Goal: Check status: Check status

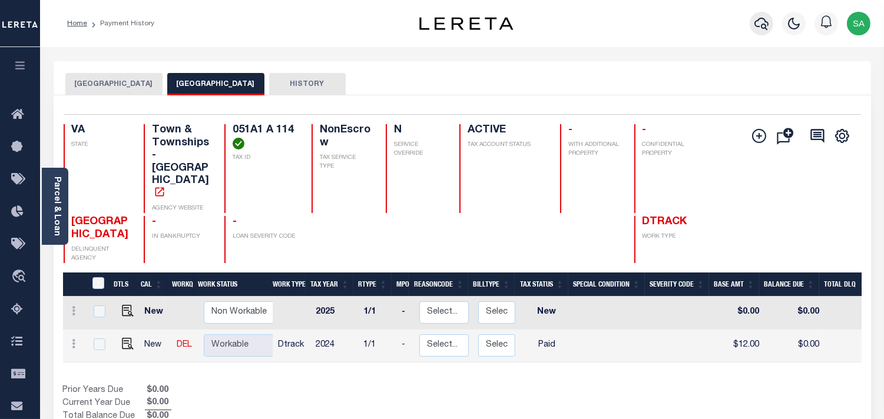
click at [764, 28] on icon "button" at bounding box center [762, 23] width 14 height 14
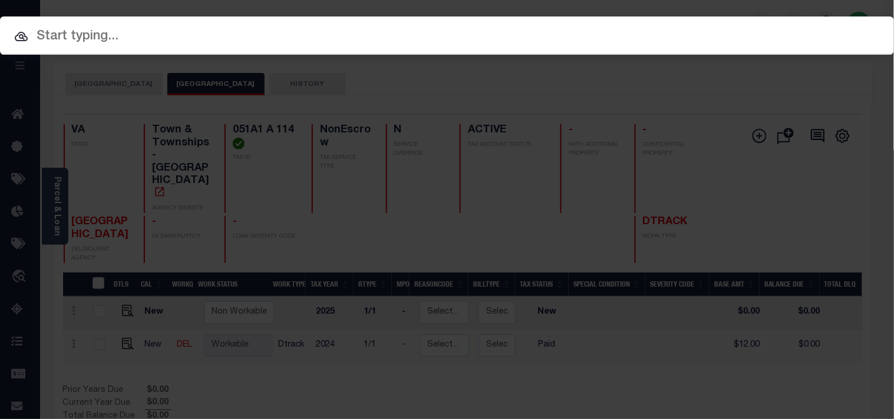
click at [627, 37] on input "text" at bounding box center [447, 37] width 894 height 21
paste input "2183231"
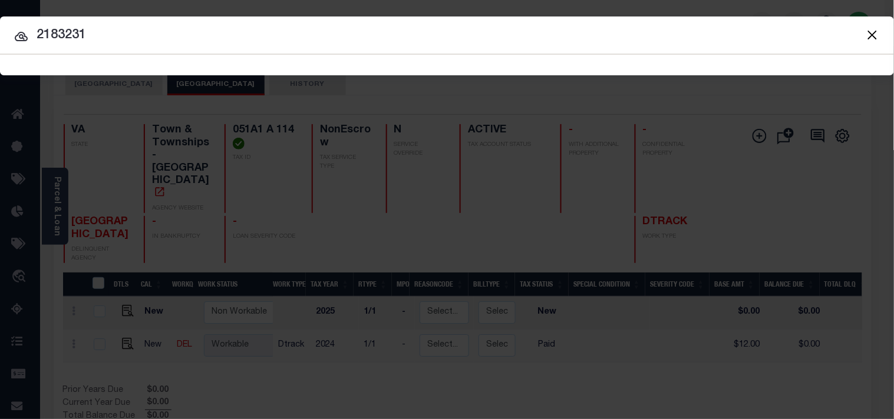
type input "2183231"
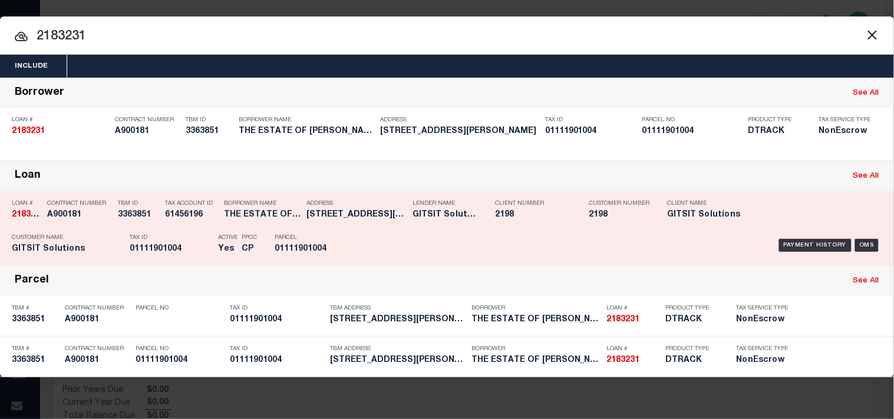
click at [338, 223] on div "Address 124 SANDYWOODS CT GASTON SC 29053" at bounding box center [356, 211] width 100 height 34
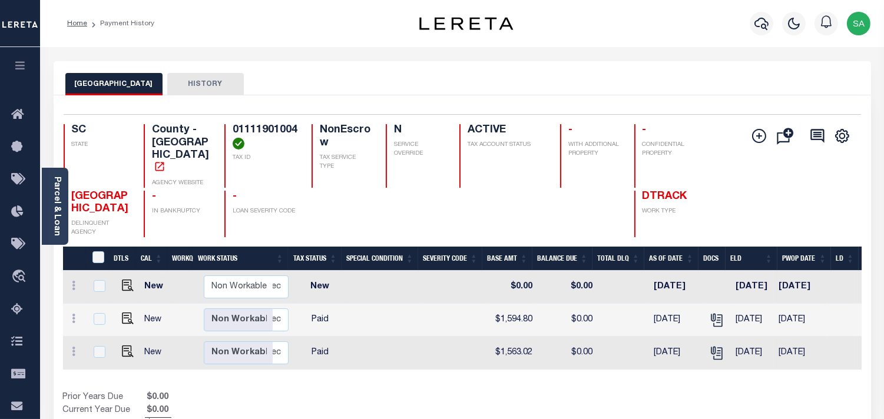
scroll to position [0, 234]
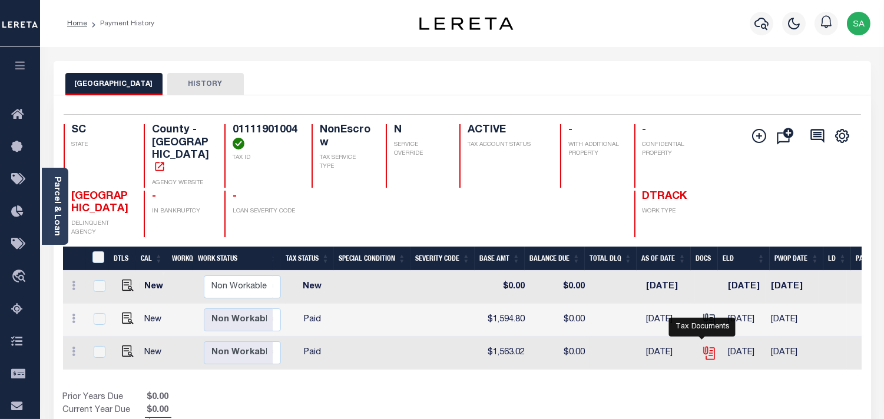
click at [704, 346] on icon "" at bounding box center [708, 350] width 9 height 9
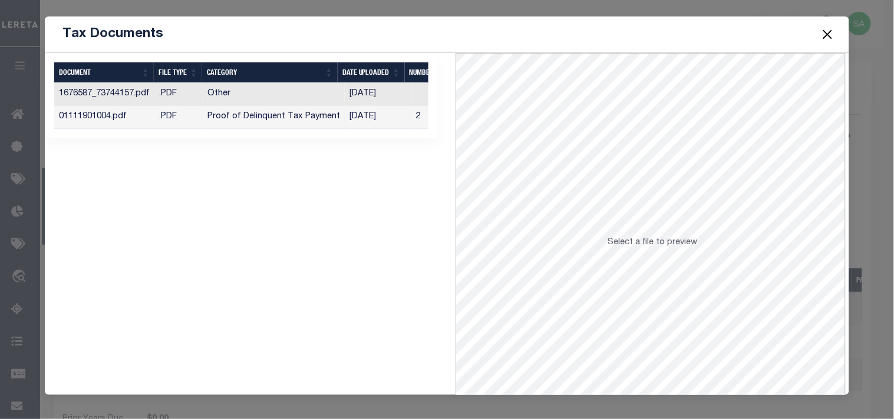
click at [382, 114] on td "[DATE]" at bounding box center [378, 117] width 67 height 23
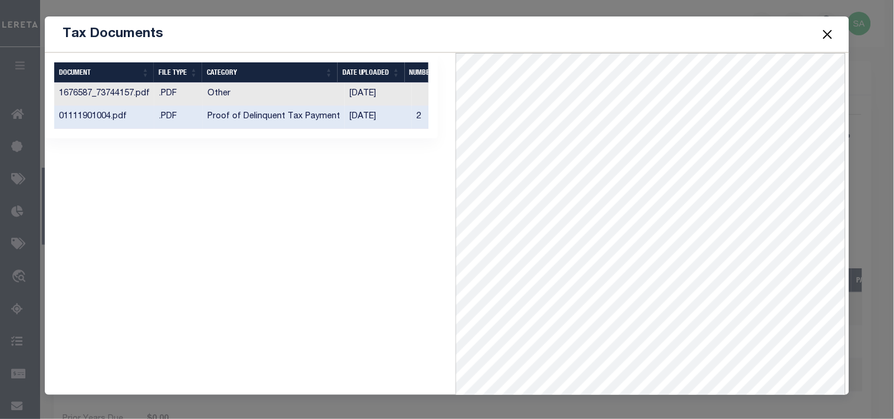
click at [831, 33] on button "Close" at bounding box center [826, 34] width 15 height 15
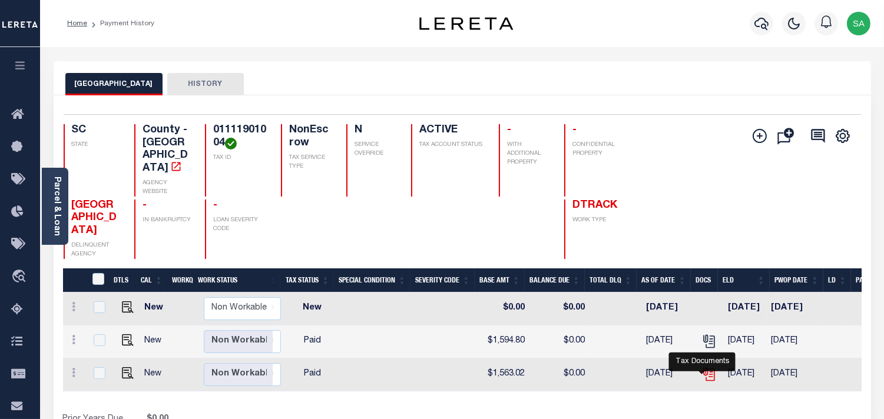
click at [702, 374] on icon "" at bounding box center [709, 374] width 15 height 15
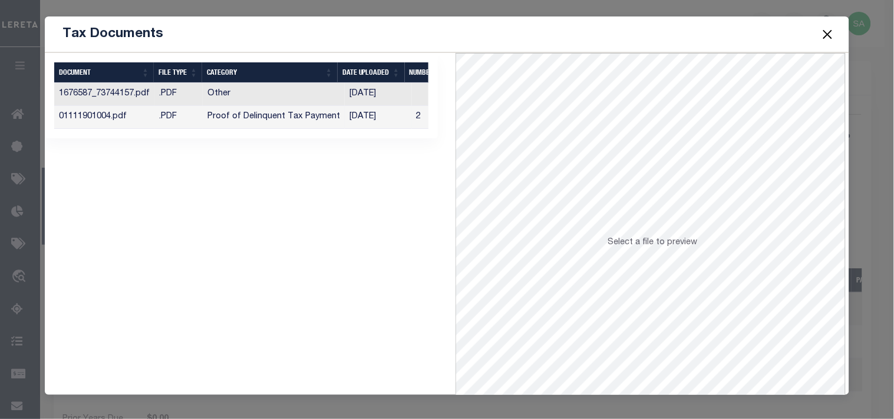
click at [381, 118] on td "[DATE]" at bounding box center [378, 117] width 67 height 23
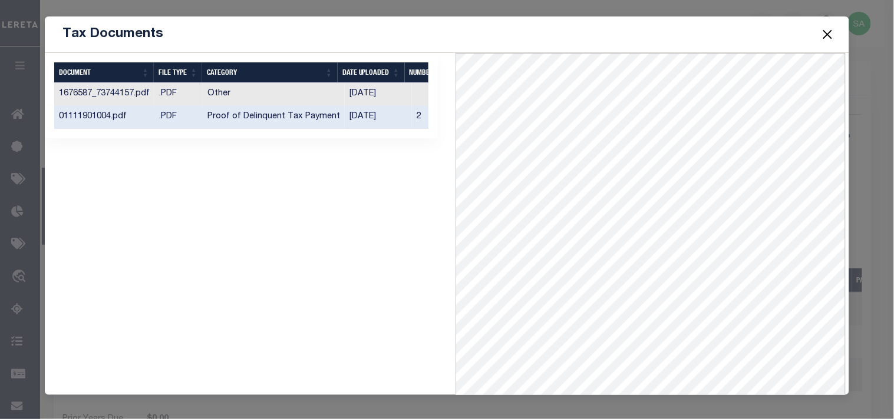
click at [827, 37] on button "Close" at bounding box center [826, 34] width 15 height 15
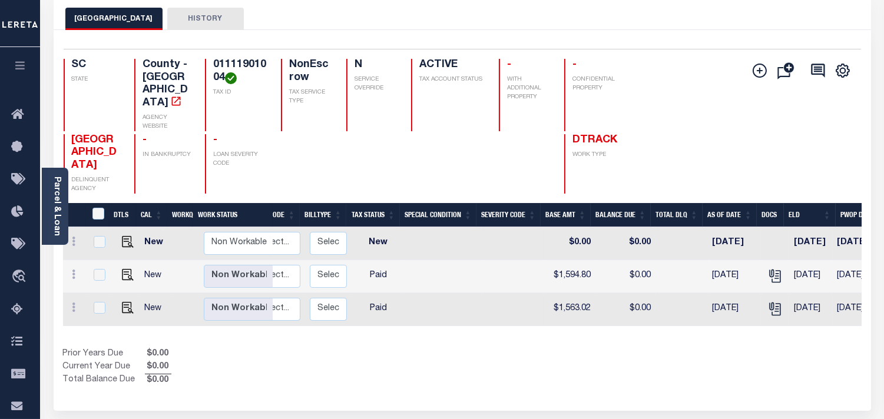
scroll to position [0, 227]
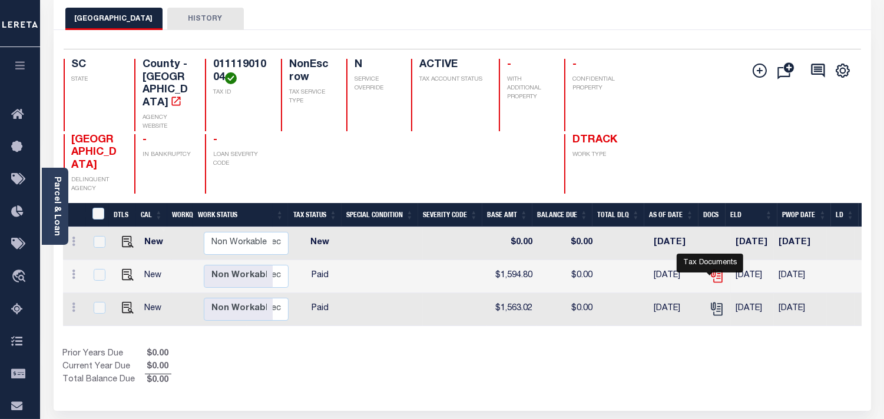
click at [714, 275] on icon "" at bounding box center [716, 276] width 15 height 15
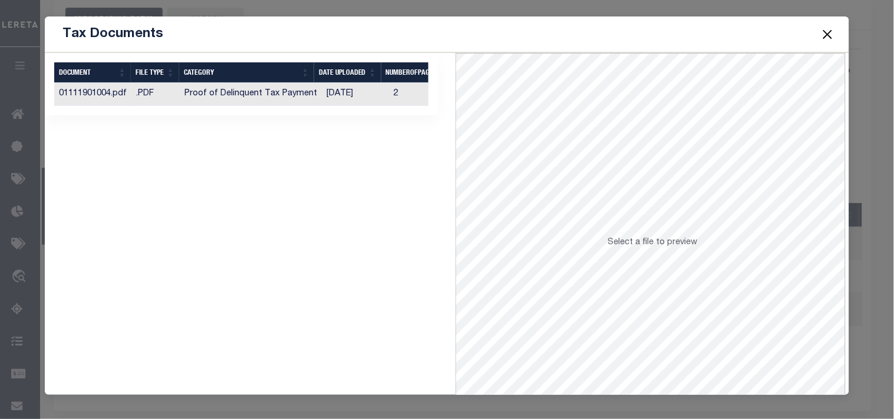
click at [352, 95] on td "[DATE]" at bounding box center [355, 94] width 67 height 23
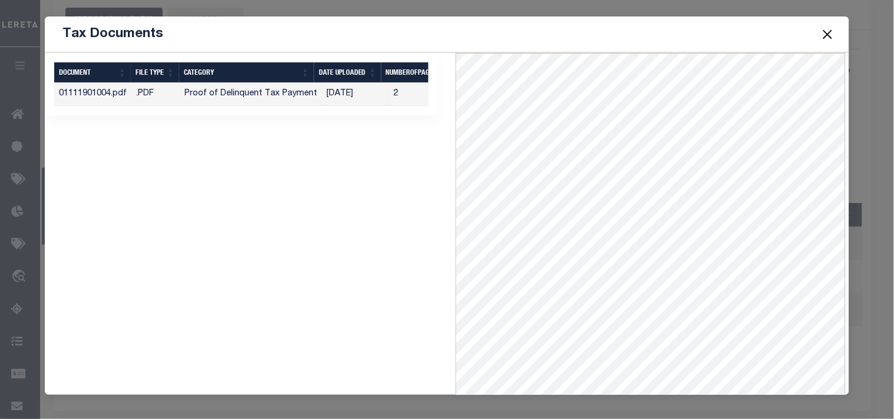
click at [832, 30] on button "Close" at bounding box center [826, 34] width 15 height 15
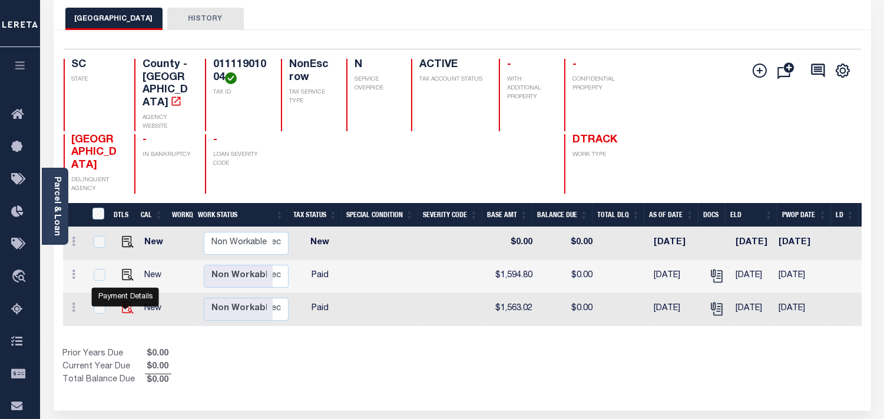
click at [128, 306] on img "" at bounding box center [128, 308] width 12 height 12
checkbox input "true"
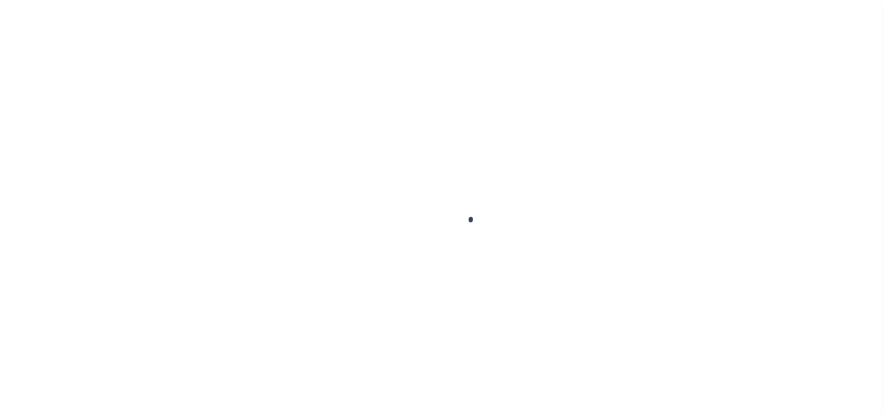
select select "PYD"
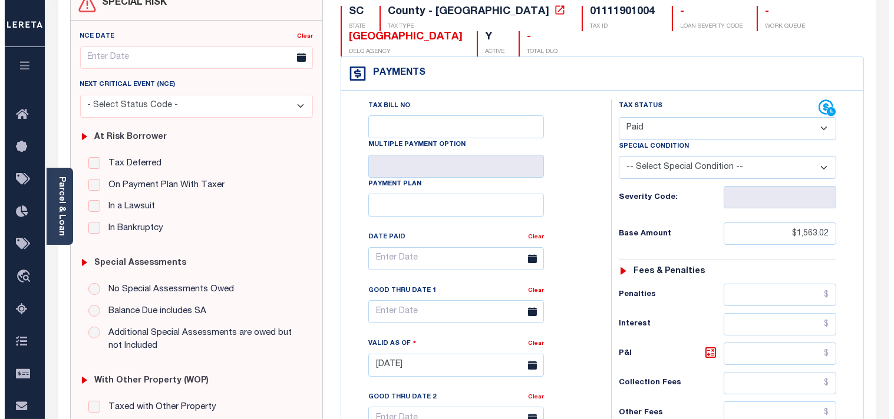
scroll to position [131, 0]
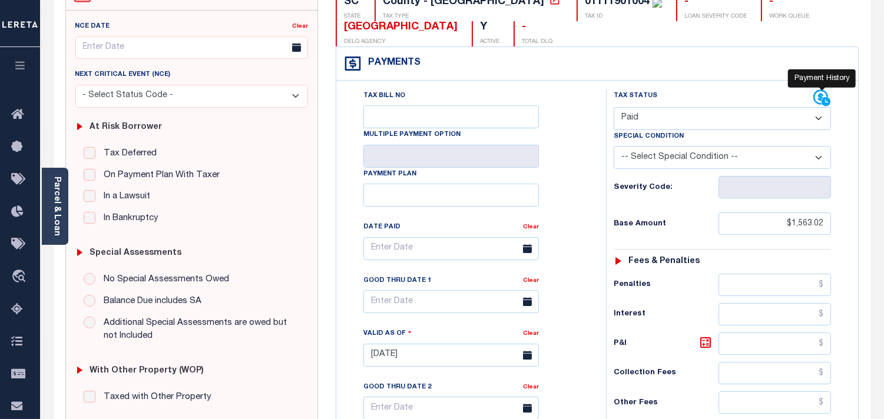
click at [818, 95] on icon at bounding box center [823, 99] width 18 height 18
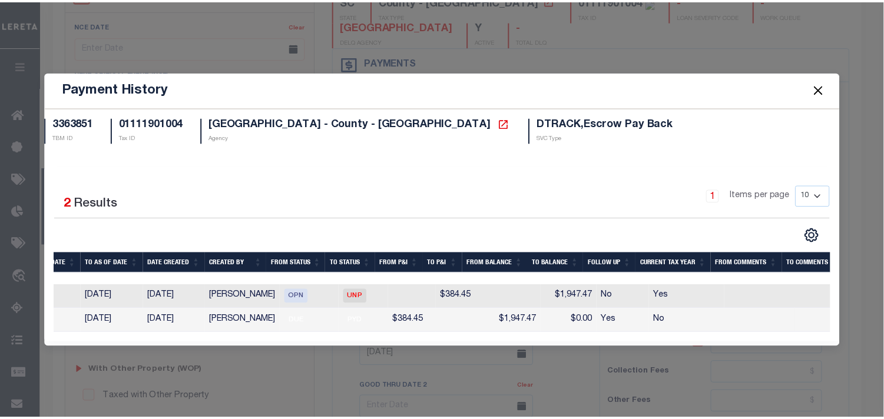
scroll to position [0, 58]
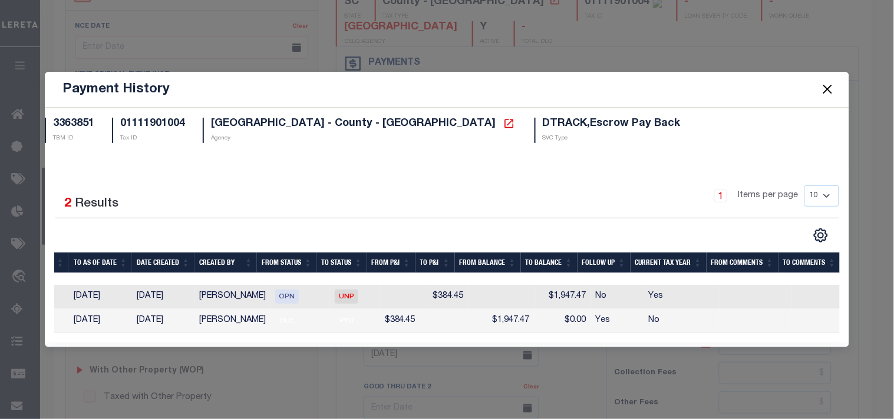
click at [825, 86] on button "Close" at bounding box center [826, 89] width 15 height 15
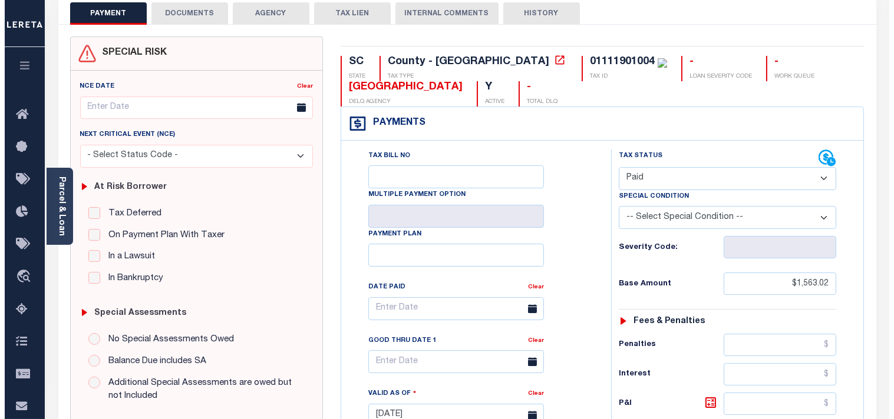
scroll to position [65, 0]
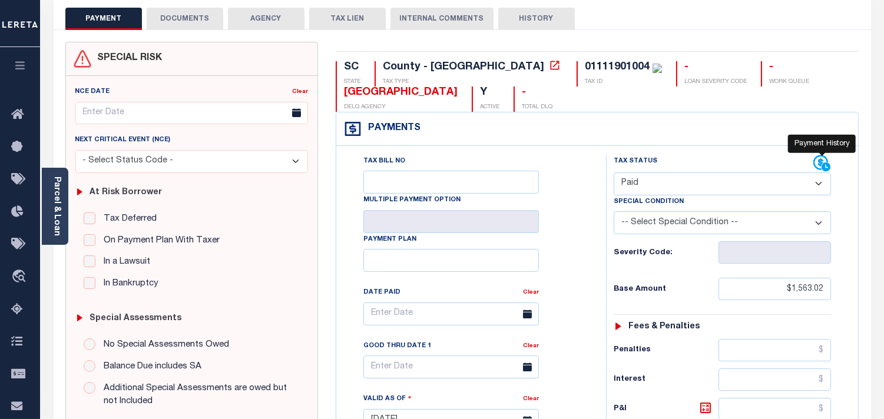
click at [814, 161] on icon at bounding box center [821, 163] width 15 height 15
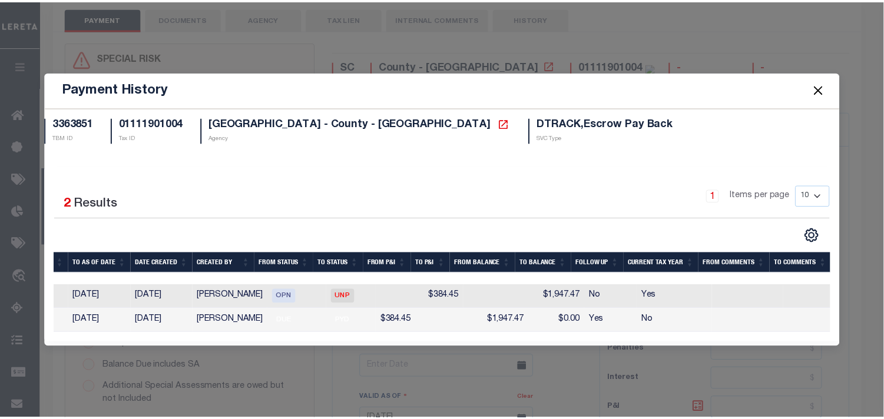
scroll to position [0, 0]
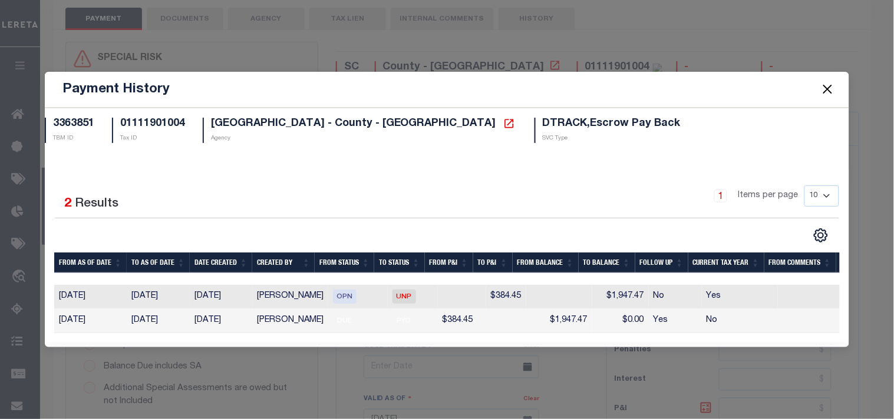
click at [828, 82] on button "Close" at bounding box center [826, 89] width 15 height 15
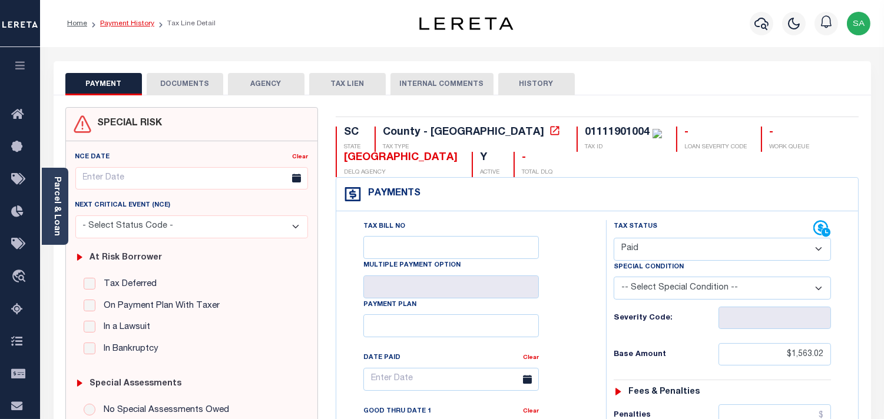
click at [139, 21] on link "Payment History" at bounding box center [127, 23] width 54 height 7
